Goal: Use online tool/utility: Utilize a website feature to perform a specific function

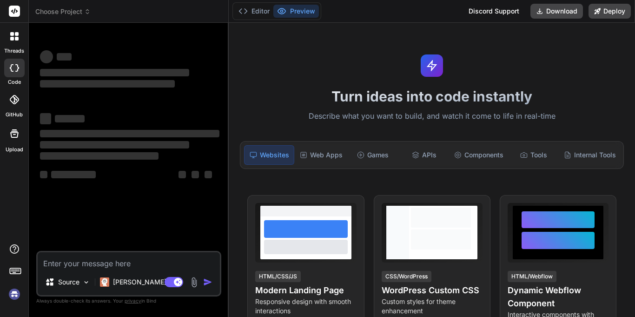
type textarea "x"
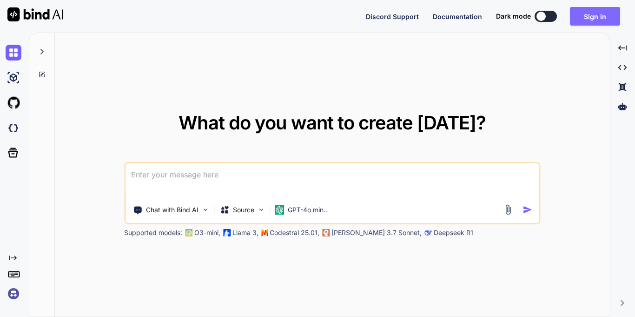
click at [589, 16] on button "Sign in" at bounding box center [595, 16] width 50 height 19
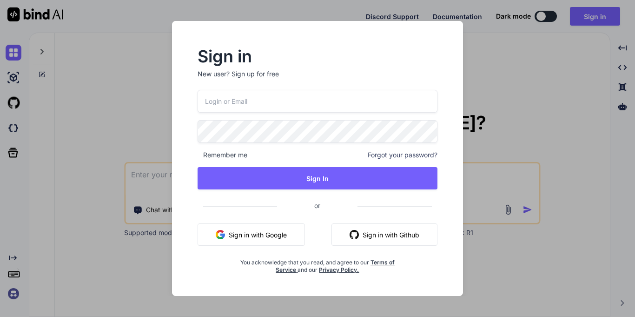
click at [270, 107] on input "email" at bounding box center [318, 101] width 240 height 23
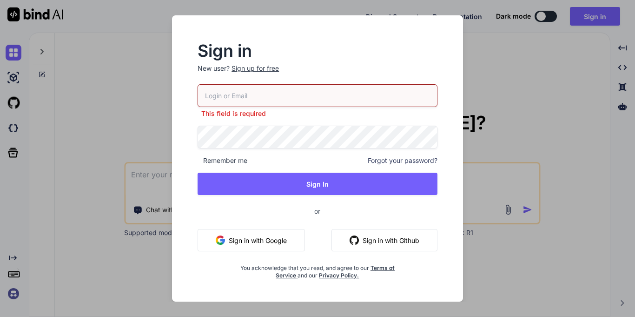
click at [252, 85] on input "email" at bounding box center [318, 95] width 240 height 23
paste input "yoy@yopmail.com"
type input "yoy@yopmail.com"
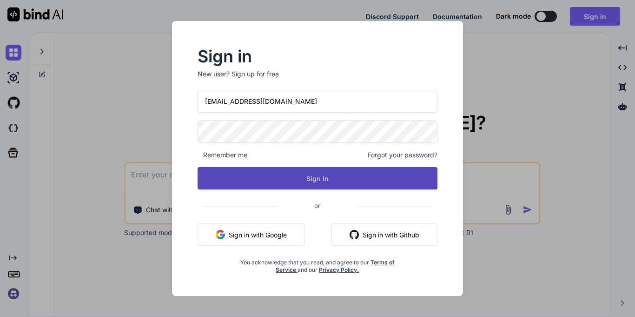
click at [335, 176] on button "Sign In" at bounding box center [318, 178] width 240 height 22
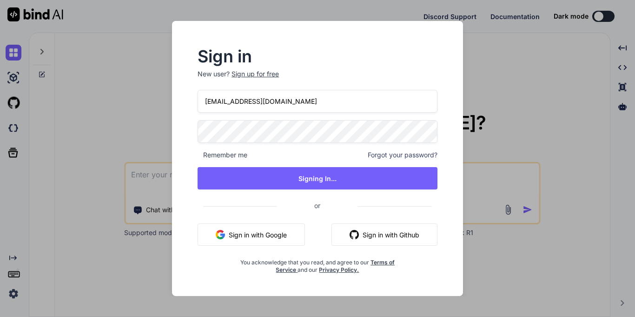
click at [231, 158] on span "Remember me" at bounding box center [223, 154] width 50 height 9
click at [194, 157] on div "Sign in New user? Sign up for free yoy@yopmail.com Remember me Forgot your pass…" at bounding box center [318, 161] width 270 height 225
click at [201, 154] on span "Remember me" at bounding box center [223, 154] width 50 height 9
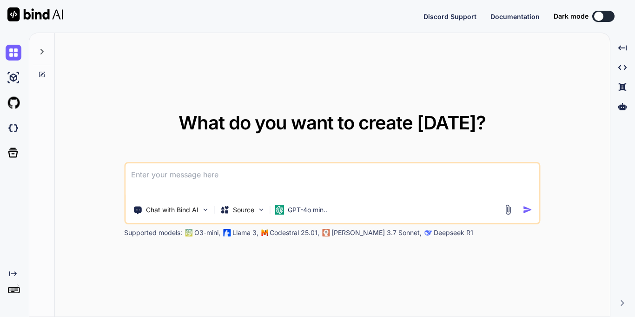
click at [273, 175] on textarea at bounding box center [332, 180] width 413 height 34
type textarea "x"
click at [608, 19] on button at bounding box center [603, 16] width 22 height 11
click at [268, 180] on textarea at bounding box center [332, 180] width 413 height 34
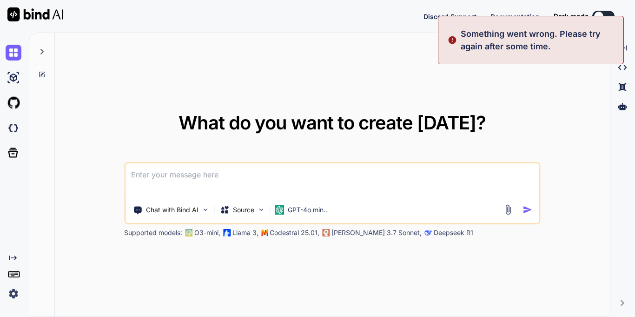
paste textarea "Correct the English and correct the grammar "On the occasion of diwali ""
type textarea "Correct the English and correct the grammar "On the occasion of diwali ""
type textarea "x"
type textarea "Correct the English and correct the grammar "On the occasion of diwali ""
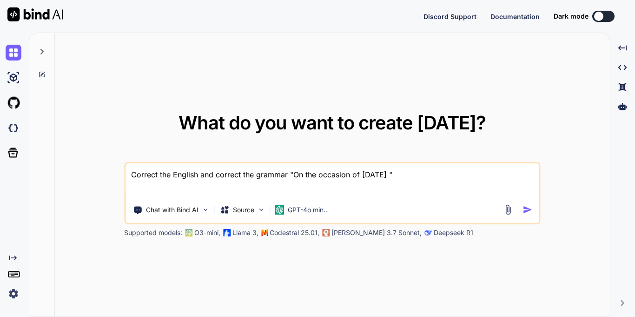
click at [524, 209] on img "button" at bounding box center [528, 210] width 10 height 10
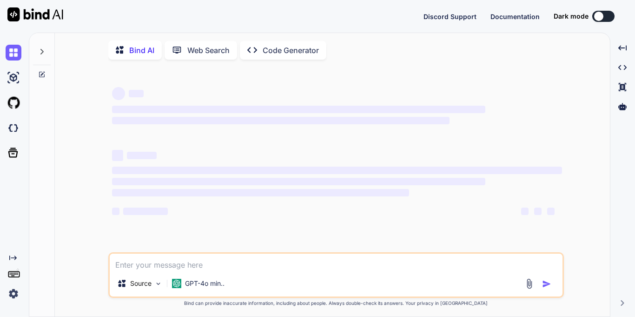
type textarea "x"
drag, startPoint x: 20, startPoint y: 57, endPoint x: 26, endPoint y: 55, distance: 6.8
click at [20, 57] on img at bounding box center [14, 53] width 16 height 16
click at [139, 50] on p "Bind AI" at bounding box center [141, 50] width 25 height 11
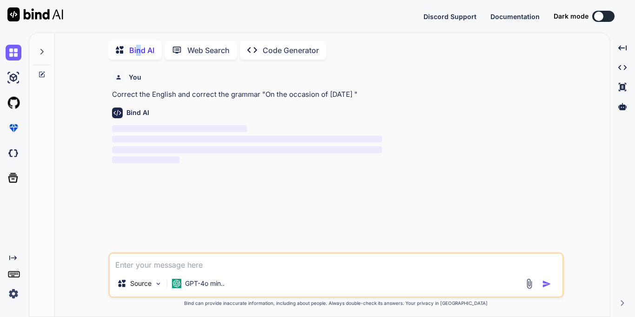
scroll to position [4, 0]
click at [336, 135] on span "‌" at bounding box center [247, 137] width 270 height 7
click at [605, 19] on button at bounding box center [603, 16] width 22 height 11
click at [597, 15] on div at bounding box center [598, 16] width 9 height 9
click at [601, 16] on div at bounding box center [598, 16] width 9 height 9
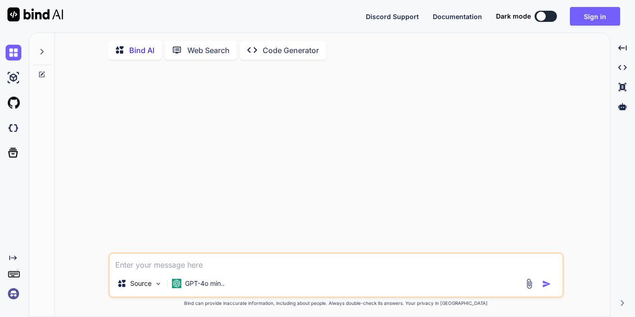
click at [43, 50] on icon at bounding box center [41, 51] width 7 height 7
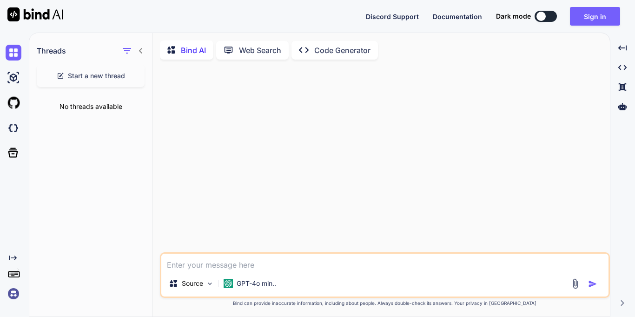
click at [70, 100] on div "No threads available" at bounding box center [90, 106] width 123 height 24
click at [135, 54] on div at bounding box center [132, 50] width 24 height 13
click at [232, 50] on icon at bounding box center [229, 49] width 8 height 7
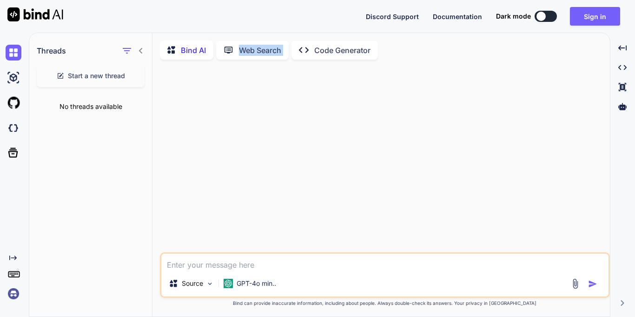
click at [232, 50] on icon at bounding box center [229, 49] width 8 height 7
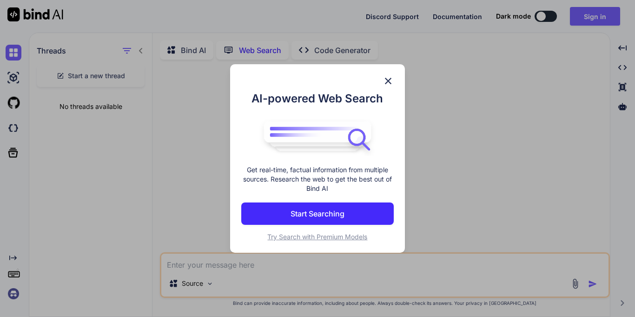
scroll to position [4, 0]
click at [353, 51] on div "AI-powered Web Search Get real-time, factual information from multiple sources.…" at bounding box center [317, 158] width 635 height 317
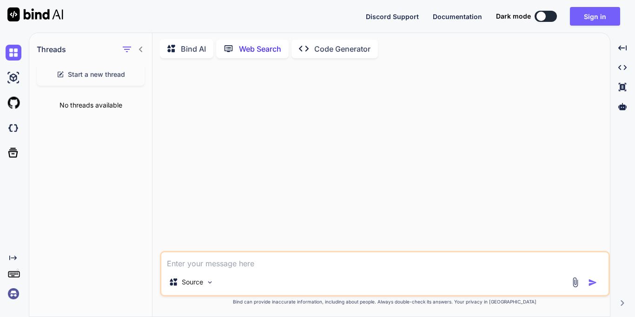
click at [340, 51] on p "Code Generator" at bounding box center [342, 48] width 56 height 11
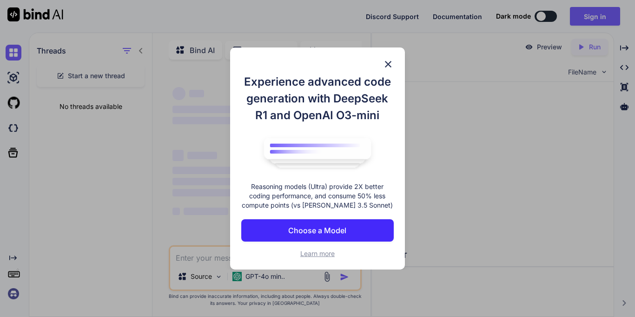
click at [308, 38] on div "Experience advanced code generation with DeepSeek R1 and OpenAI O3-mini Reasoni…" at bounding box center [317, 158] width 635 height 317
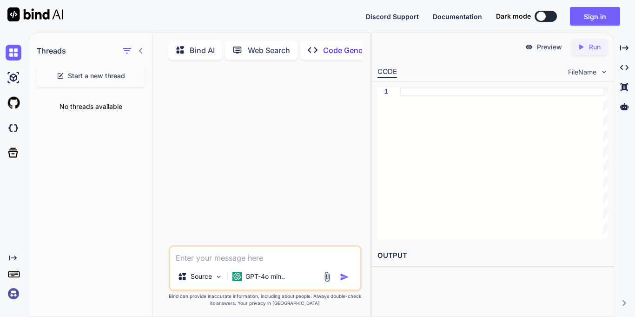
click at [282, 245] on div at bounding box center [266, 156] width 191 height 178
click at [270, 262] on textarea at bounding box center [265, 254] width 190 height 17
type textarea "x"
type textarea "h"
type textarea "x"
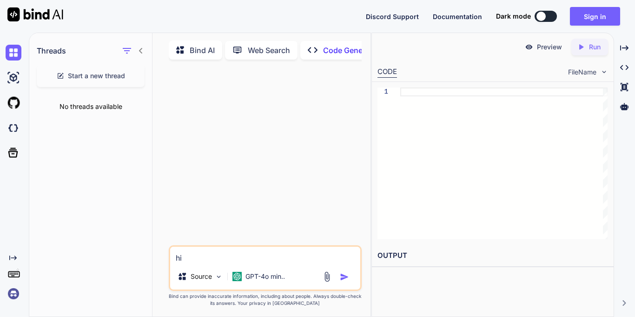
type textarea "hi"
click at [342, 273] on div "Source GPT-4o min.." at bounding box center [265, 278] width 190 height 22
click at [342, 281] on img "button" at bounding box center [344, 276] width 9 height 9
type textarea "x"
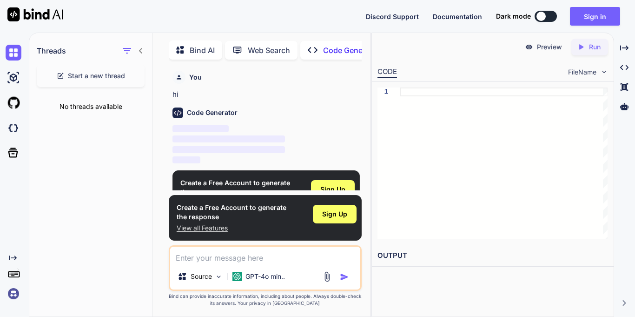
scroll to position [4, 0]
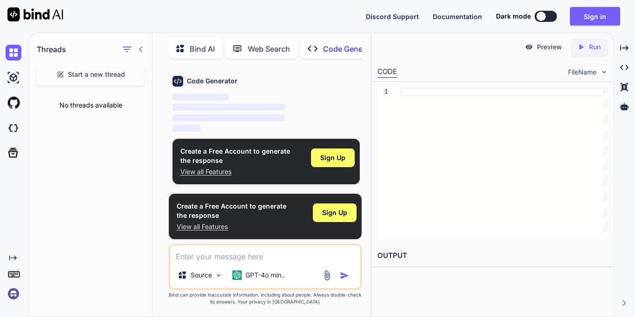
click at [201, 39] on div "Bind AI" at bounding box center [195, 48] width 53 height 19
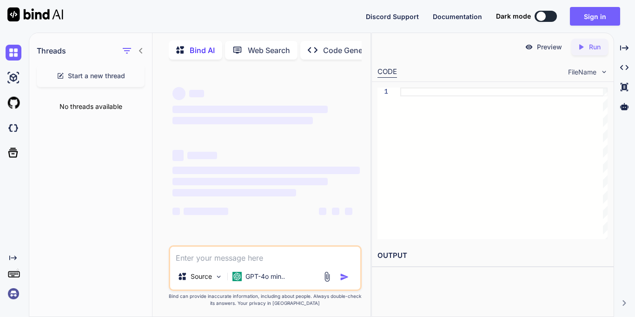
type textarea "x"
